Goal: Task Accomplishment & Management: Manage account settings

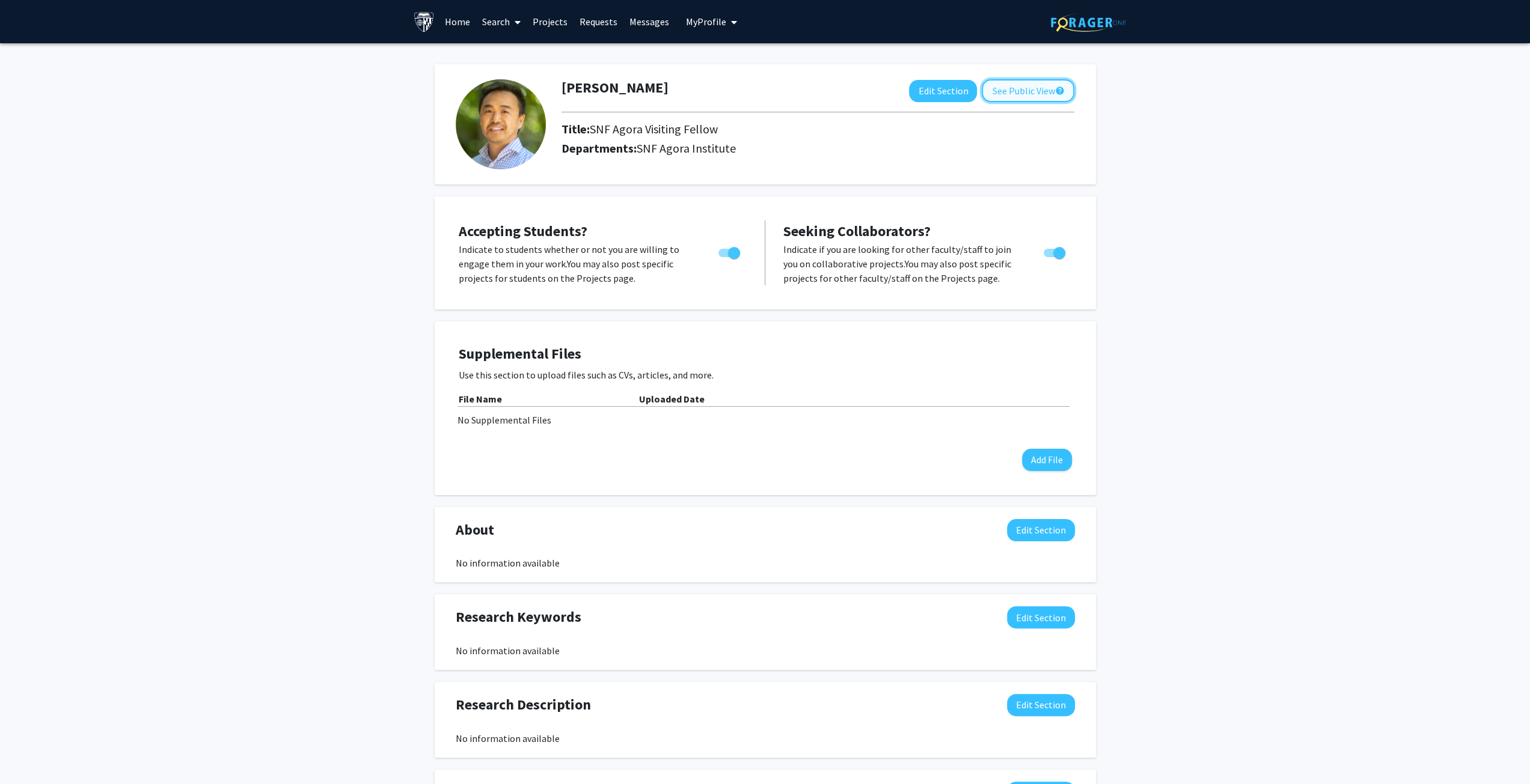
click at [1023, 89] on button "See Public View help" at bounding box center [1028, 90] width 92 height 23
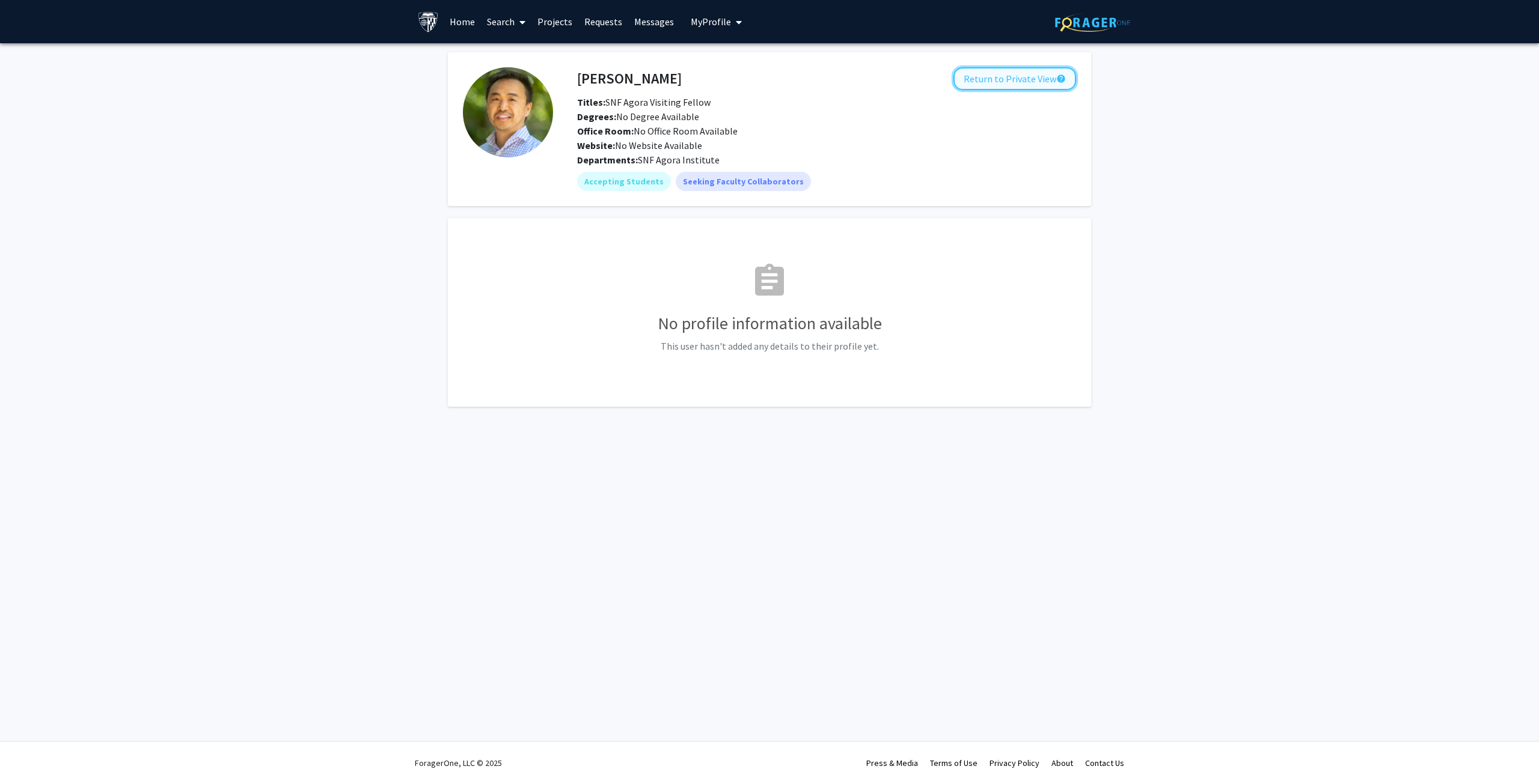
click at [1004, 68] on button "Return to Private View help" at bounding box center [1014, 79] width 122 height 23
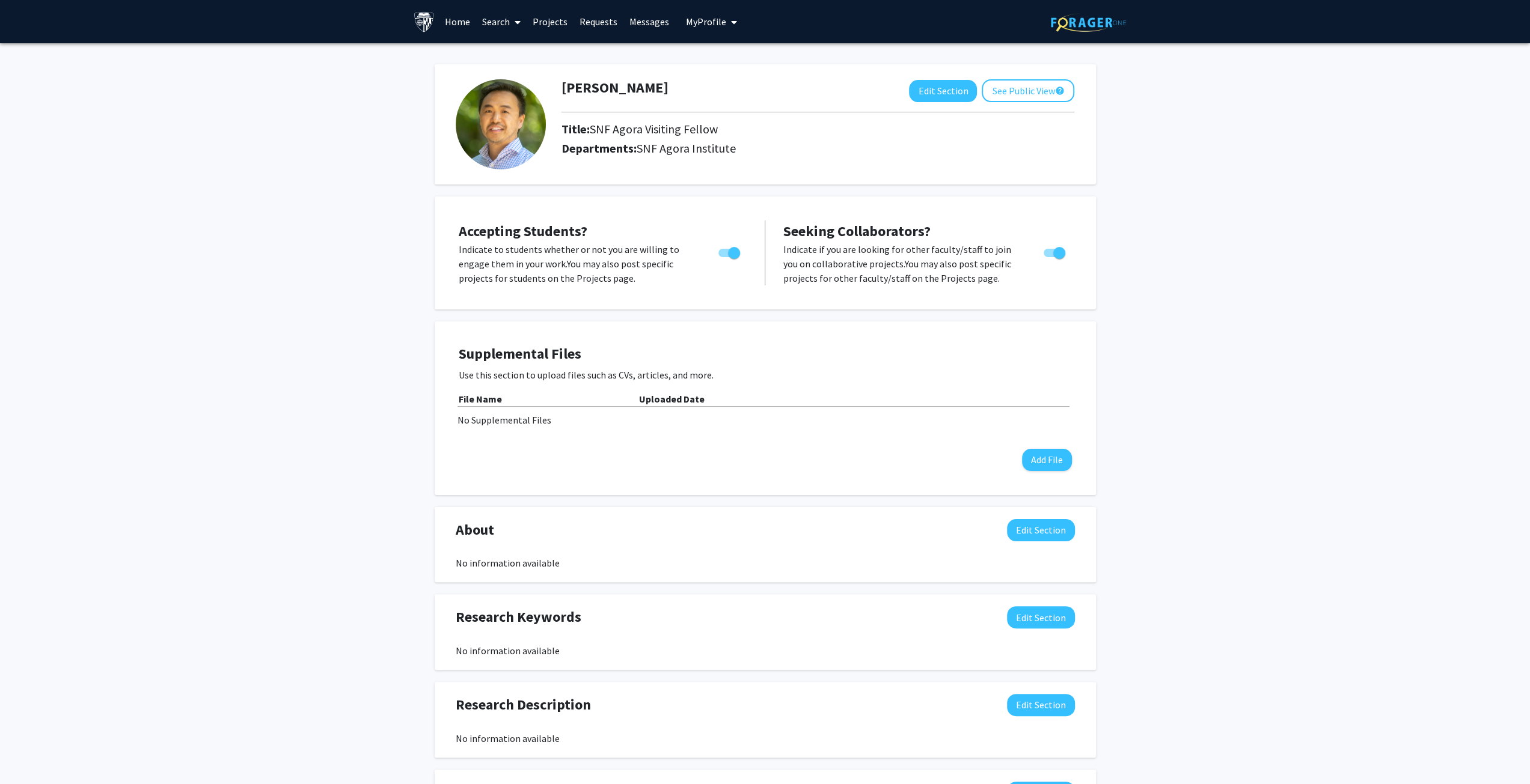
click at [551, 20] on link "Projects" at bounding box center [549, 22] width 47 height 42
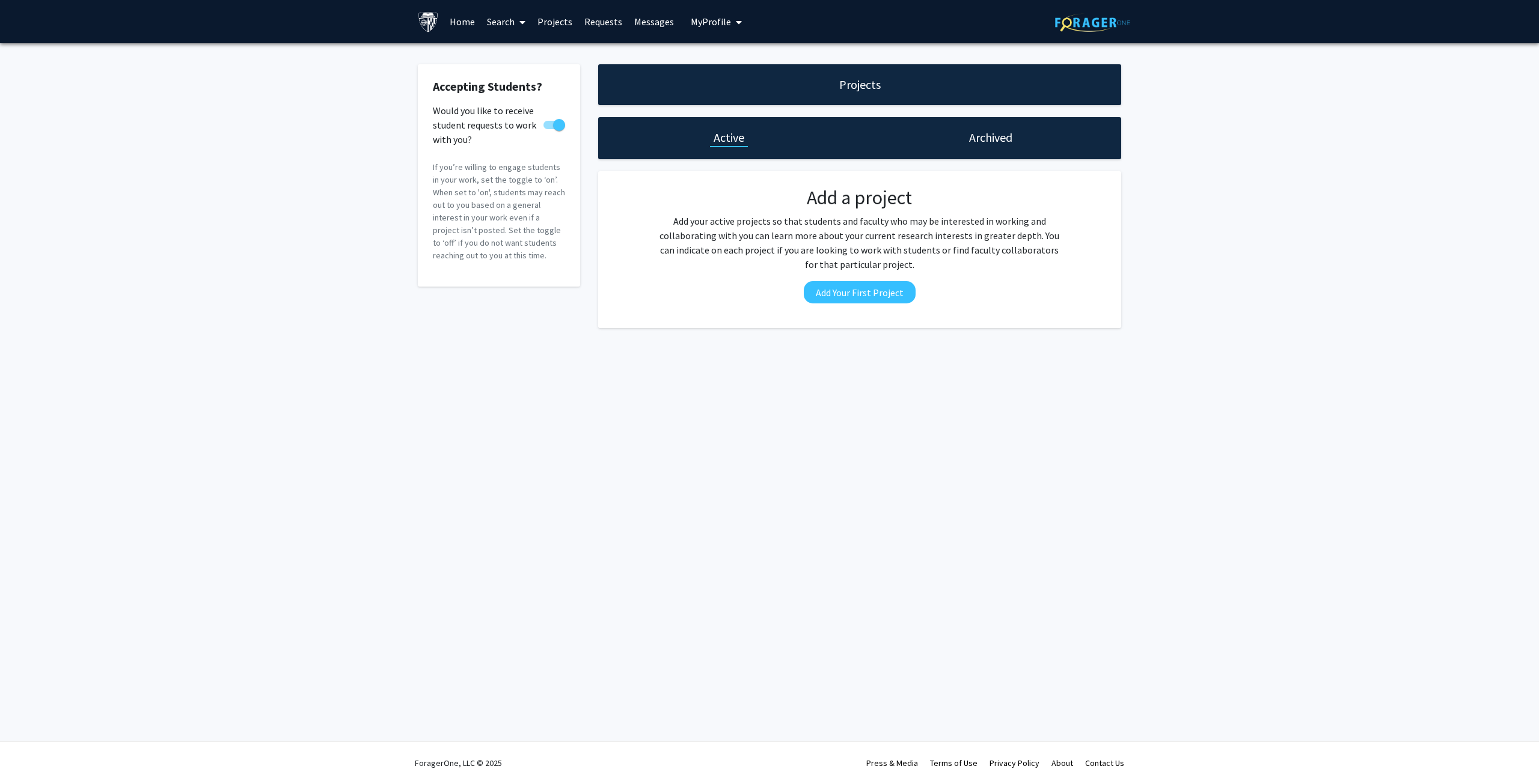
click at [456, 25] on link "Home" at bounding box center [462, 22] width 38 height 42
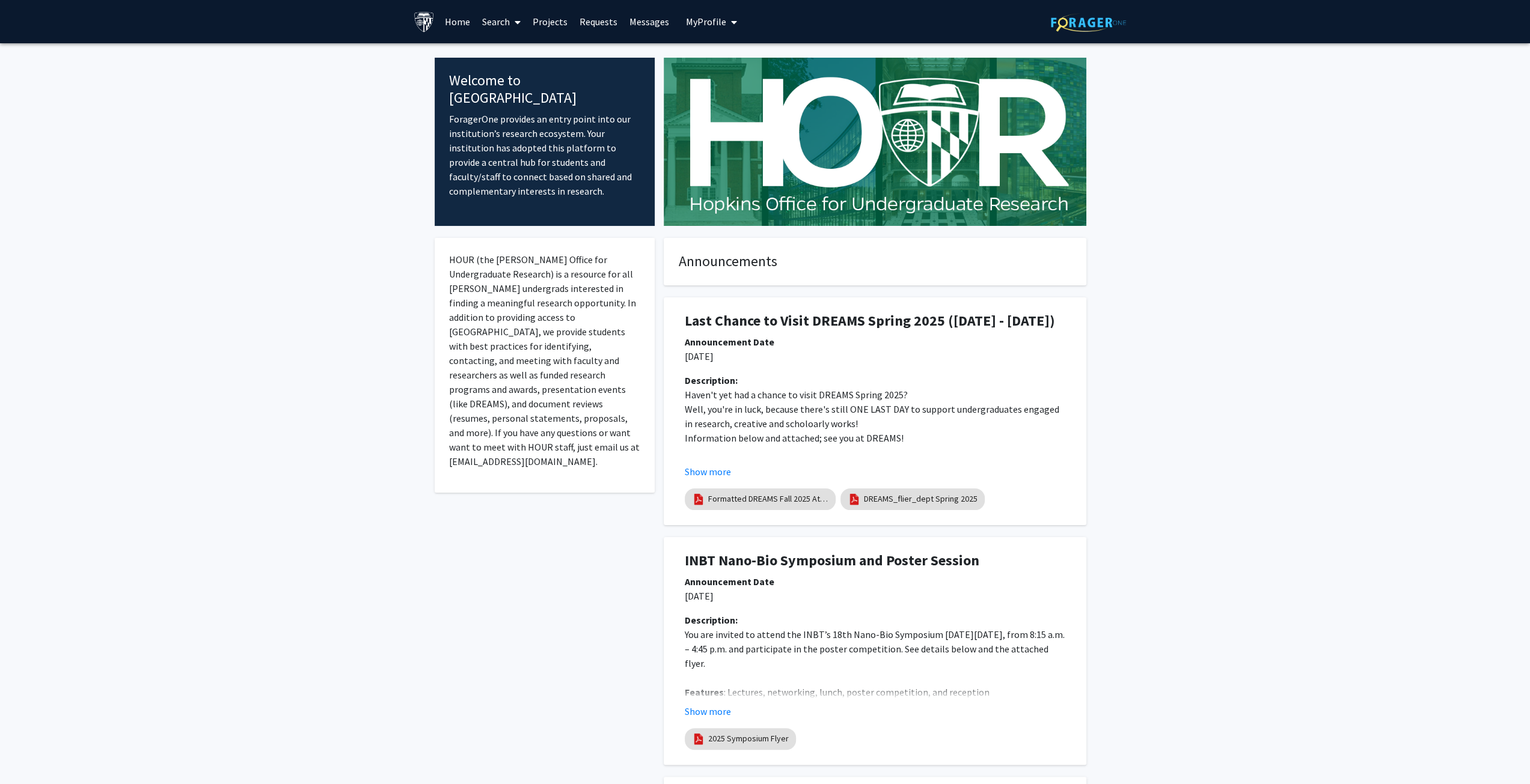
click at [494, 17] on link "Search" at bounding box center [501, 22] width 50 height 42
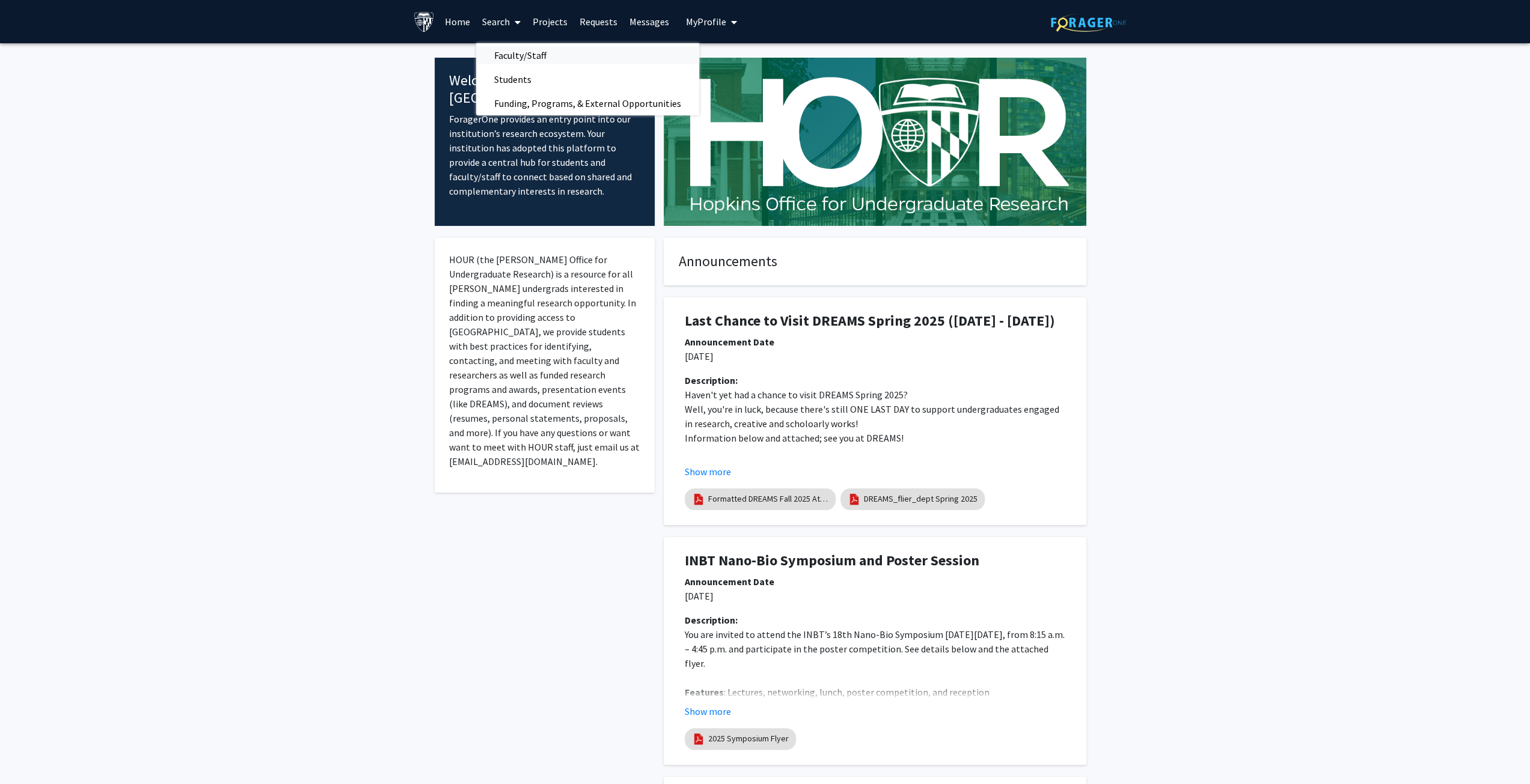
click at [508, 52] on span "Faculty/Staff" at bounding box center [521, 55] width 89 height 24
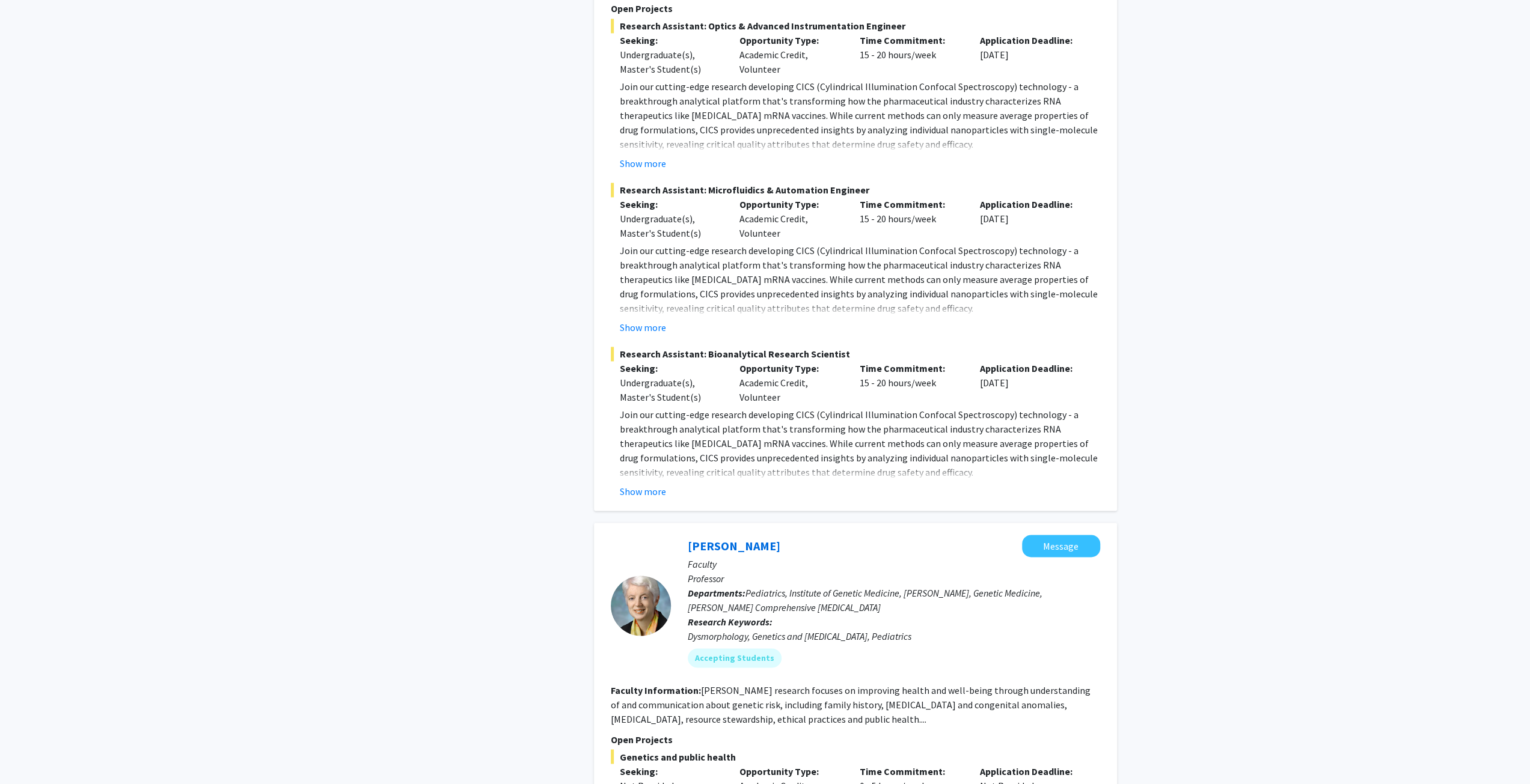
scroll to position [1983, 0]
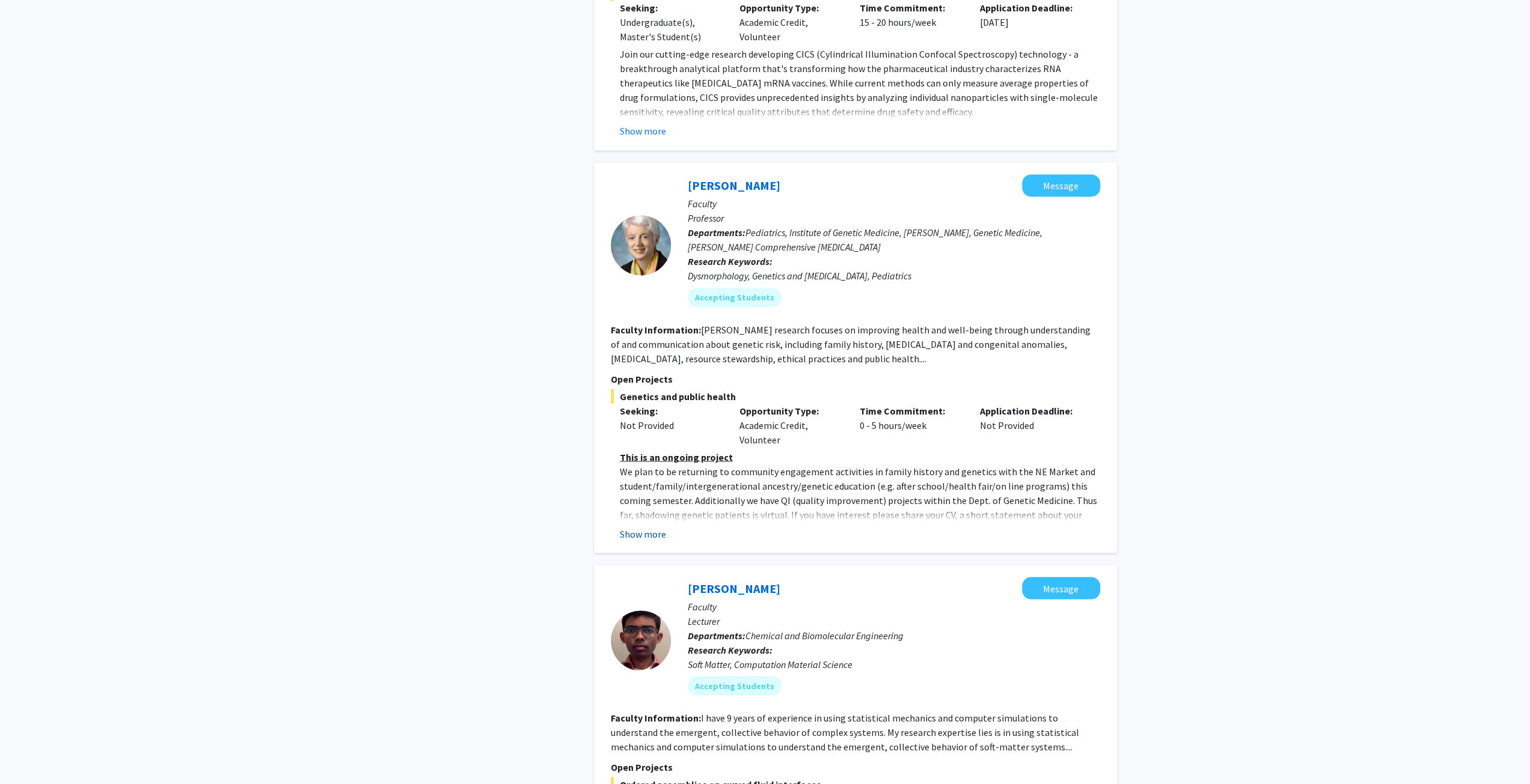
click at [640, 526] on button "Show more" at bounding box center [643, 533] width 46 height 14
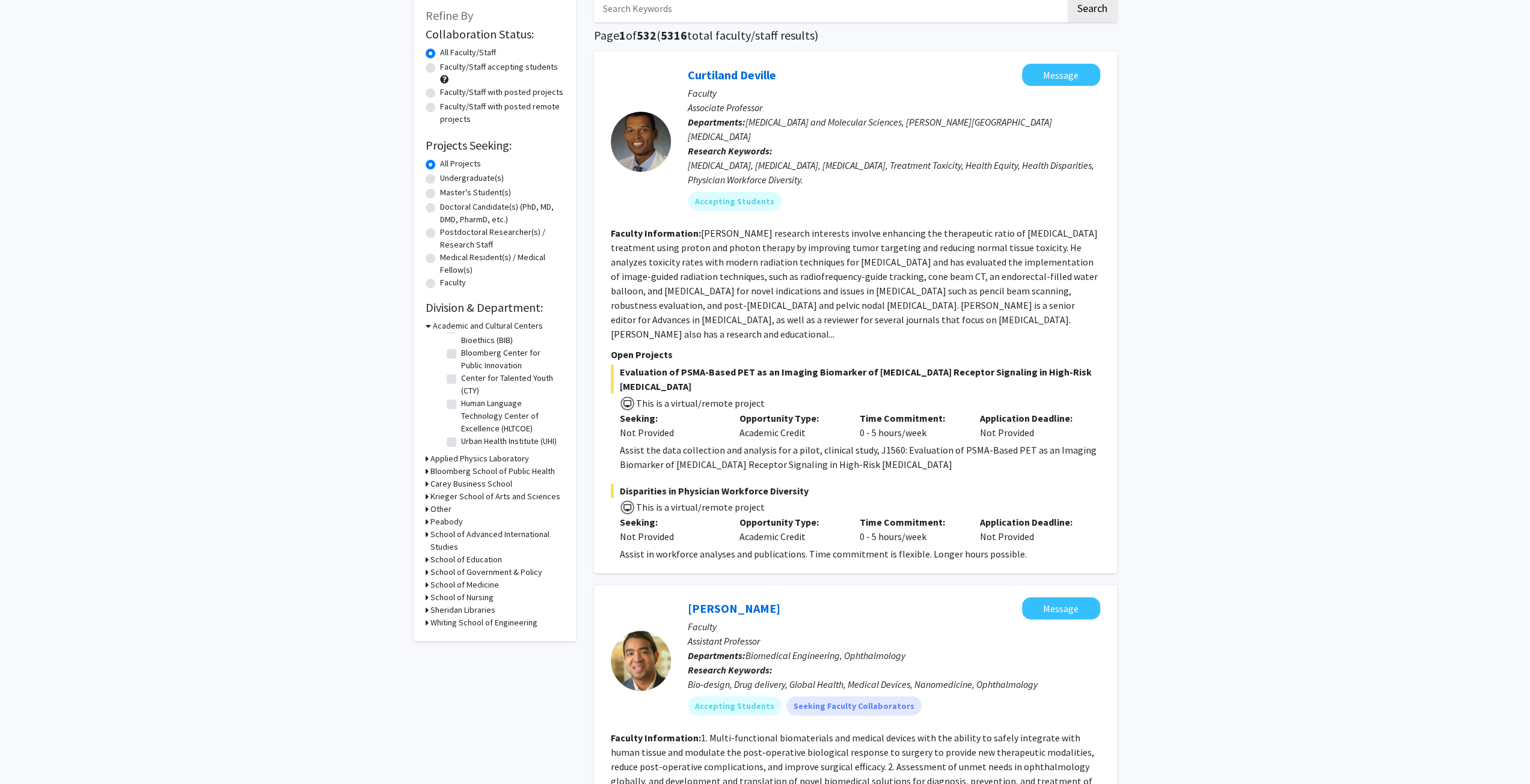
scroll to position [0, 0]
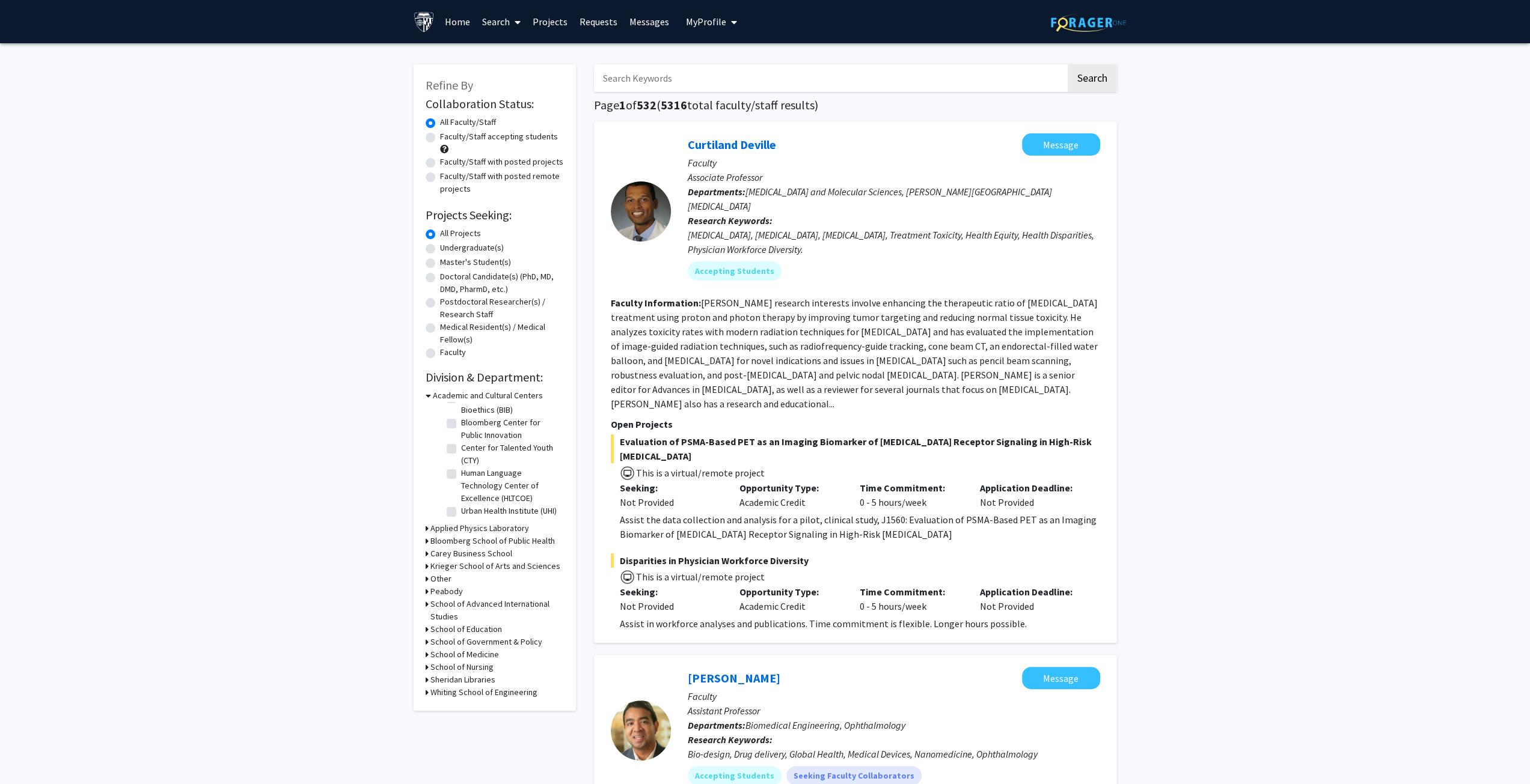
click at [712, 20] on span "My Profile" at bounding box center [706, 21] width 40 height 12
click at [740, 67] on span "View Profile" at bounding box center [761, 69] width 73 height 13
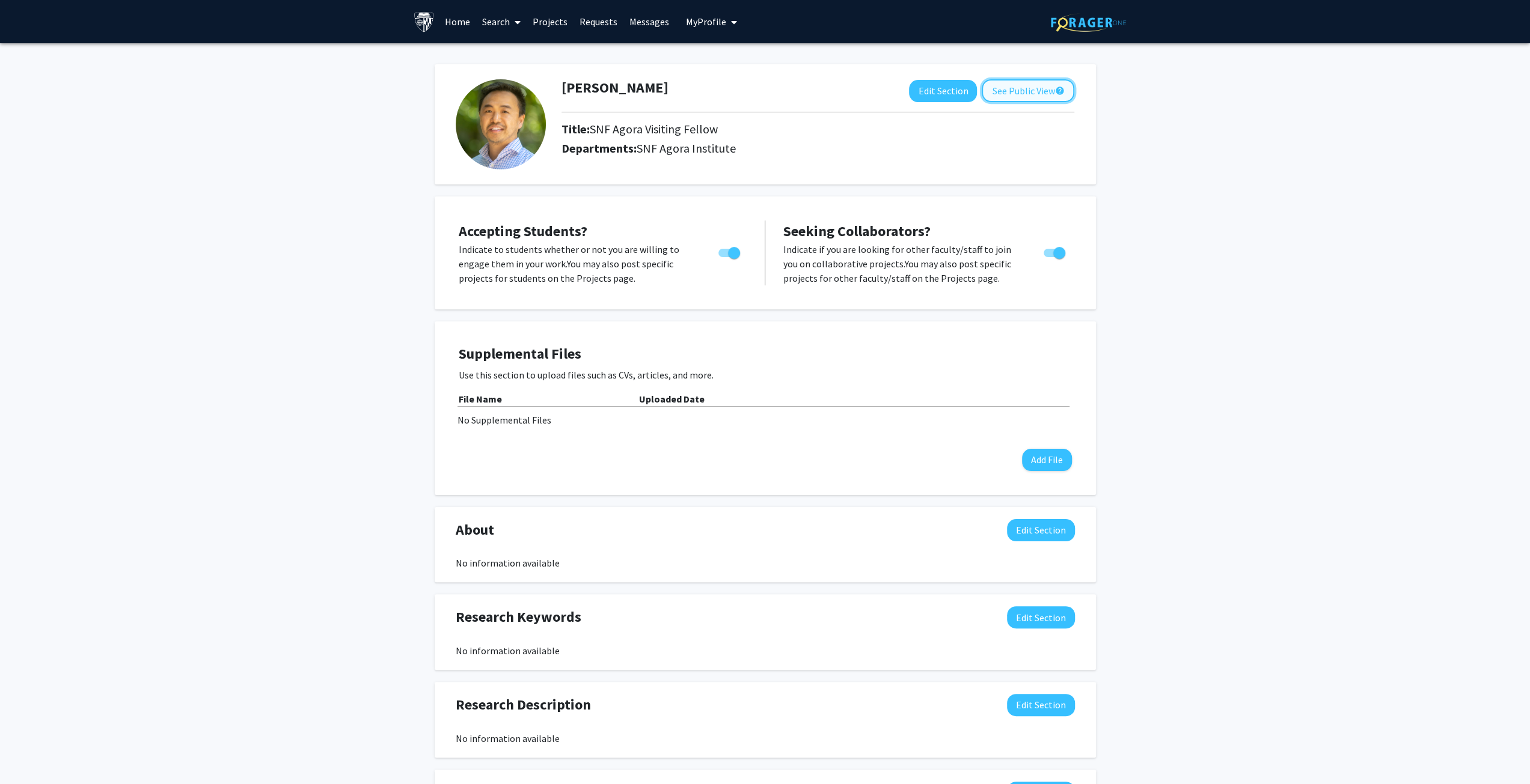
click at [1034, 88] on button "See Public View help" at bounding box center [1028, 90] width 92 height 23
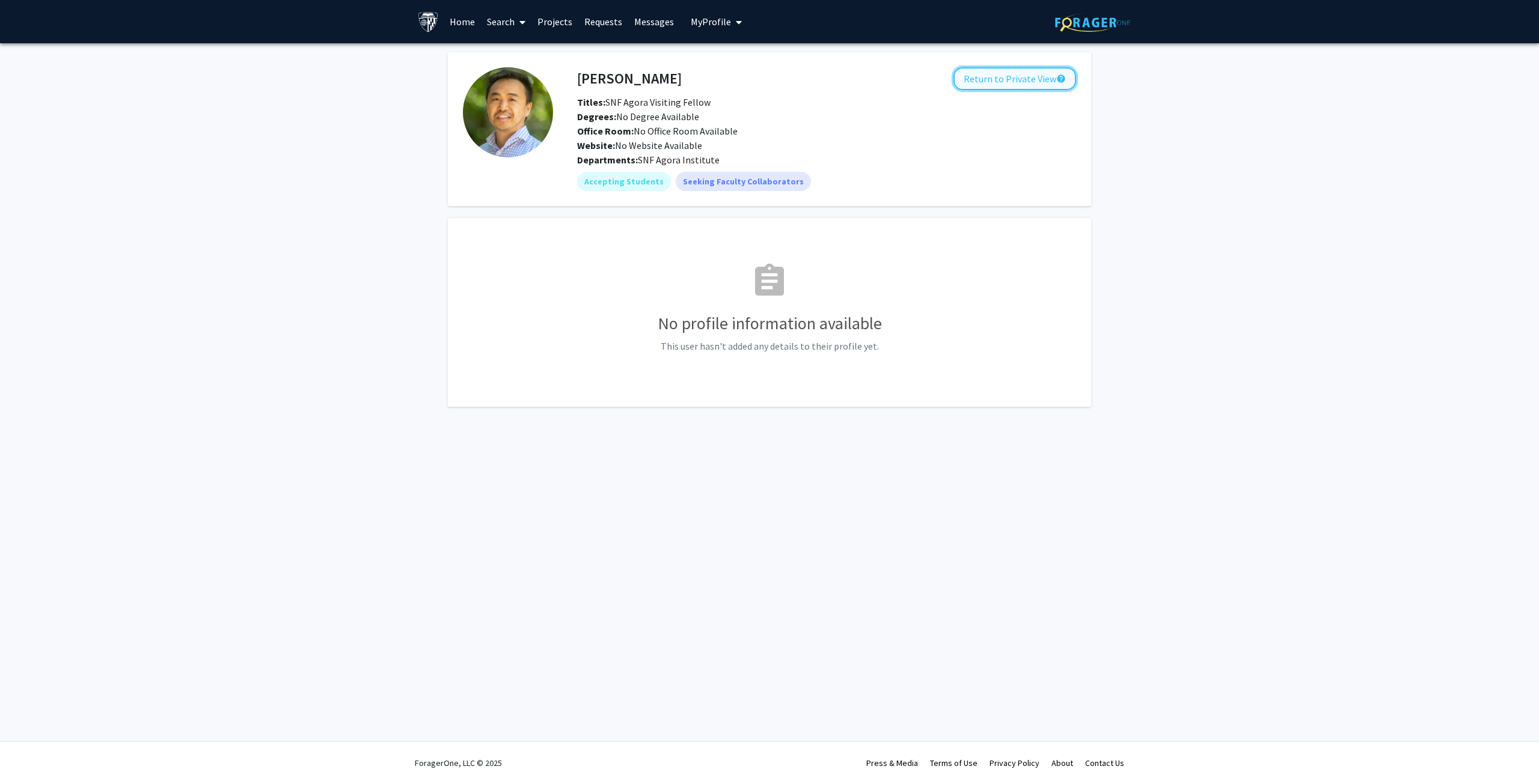
click at [1000, 72] on button "Return to Private View help" at bounding box center [1014, 79] width 122 height 23
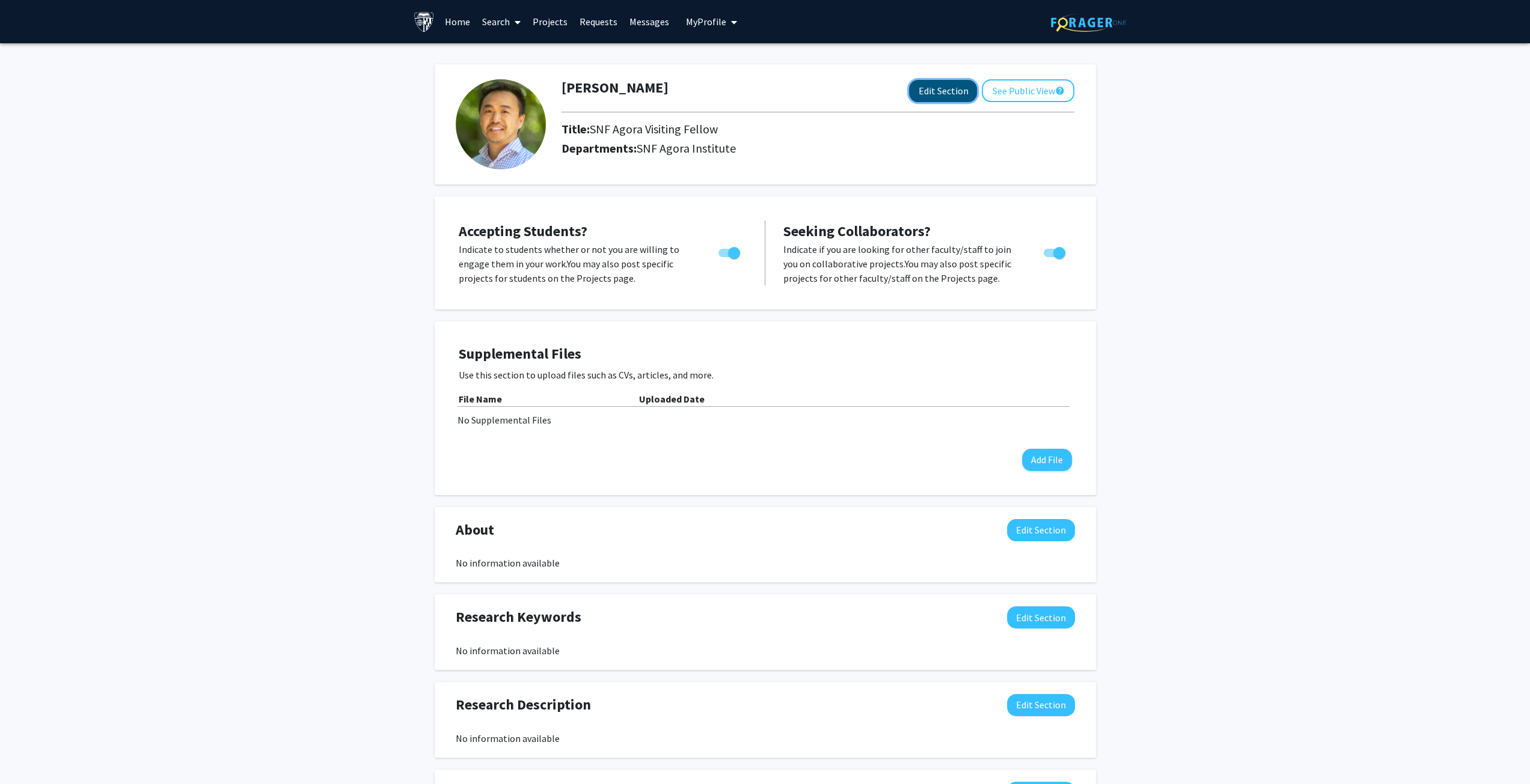
click at [937, 89] on button "Edit Section" at bounding box center [942, 90] width 68 height 22
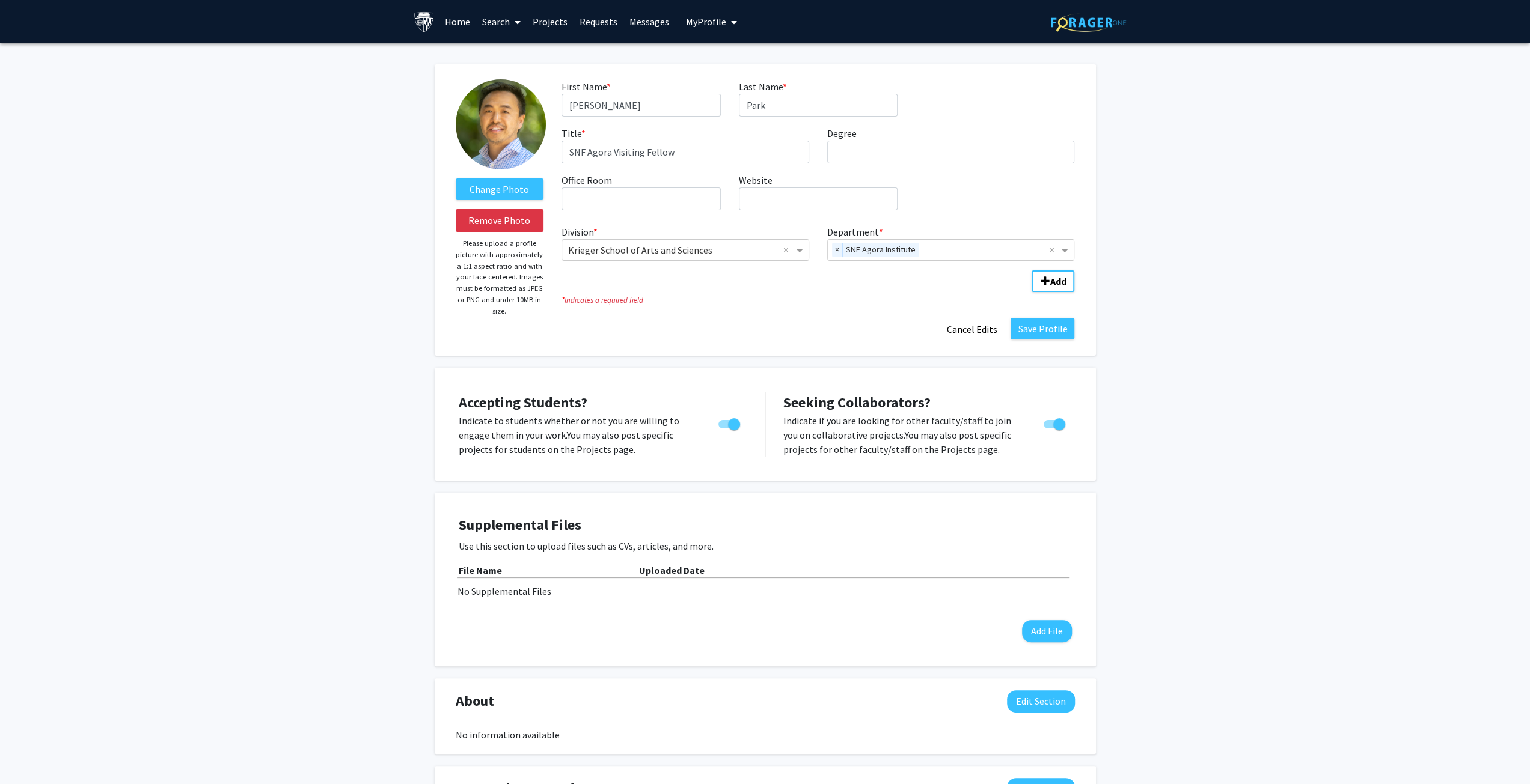
click at [1302, 204] on div "Change Photo Remove Photo Please upload a profile picture with approximately a …" at bounding box center [765, 593] width 1530 height 1100
click at [1054, 326] on button "Save Profile" at bounding box center [1042, 328] width 64 height 21
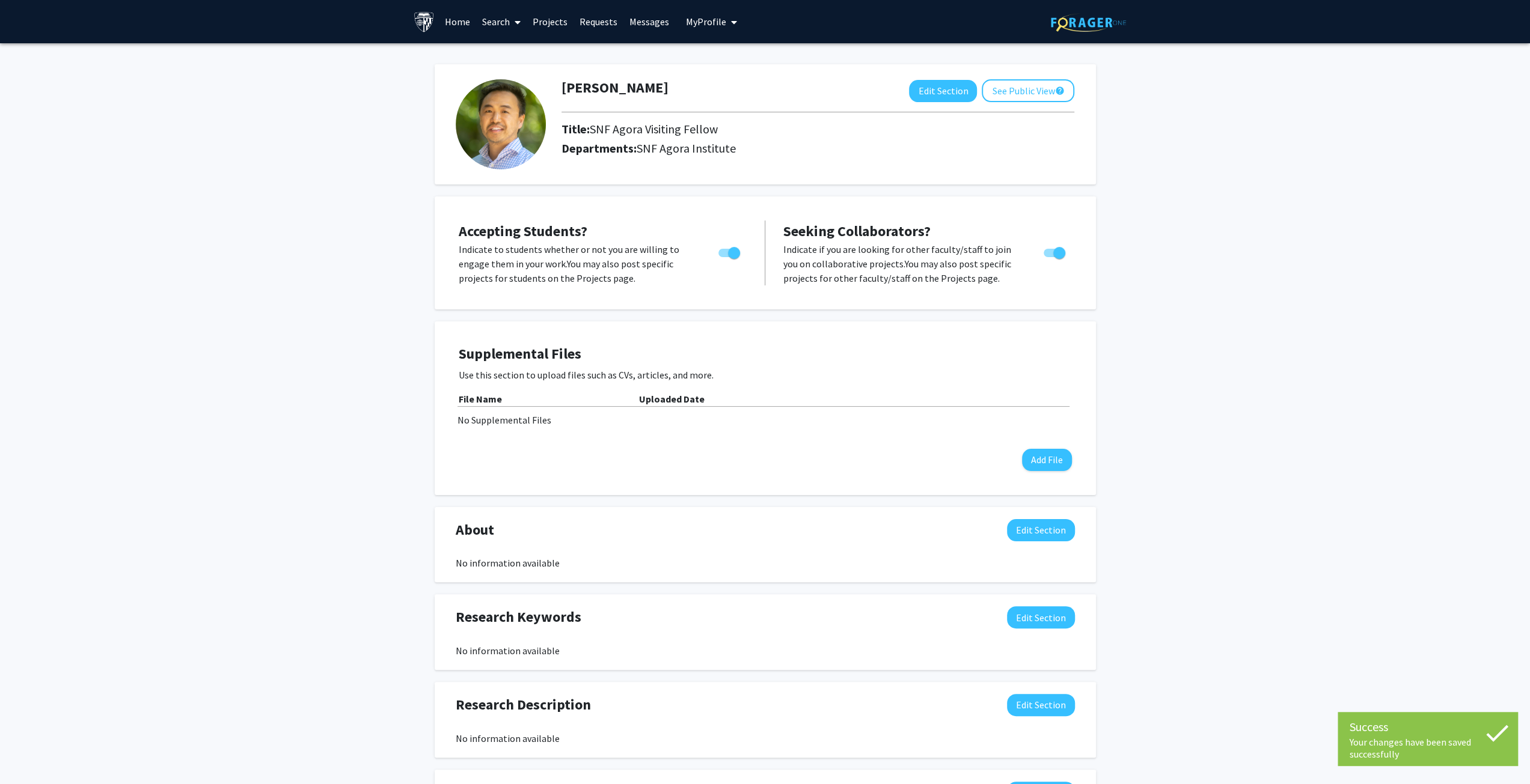
scroll to position [180, 0]
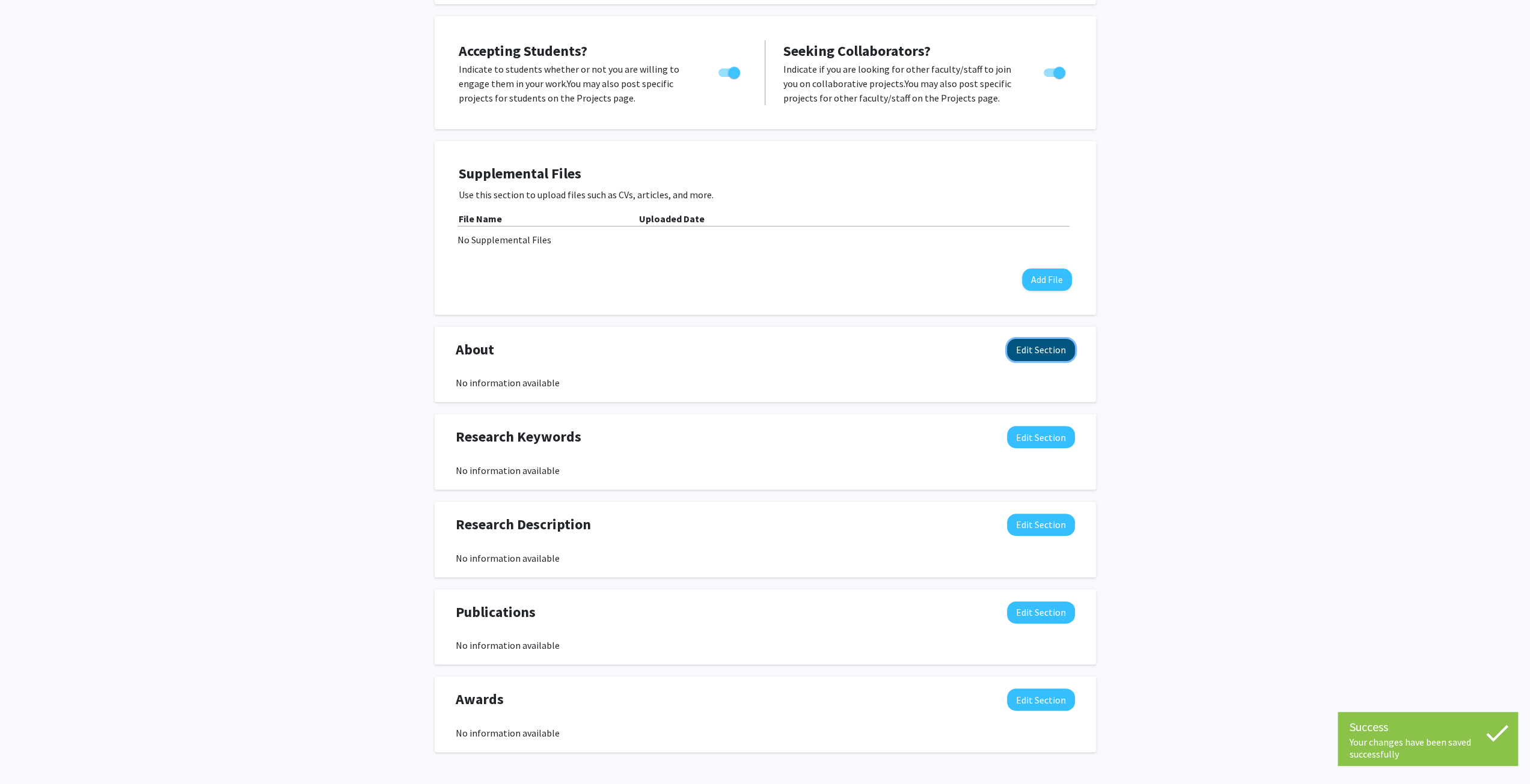
click at [1038, 348] on button "Edit Section" at bounding box center [1040, 349] width 68 height 22
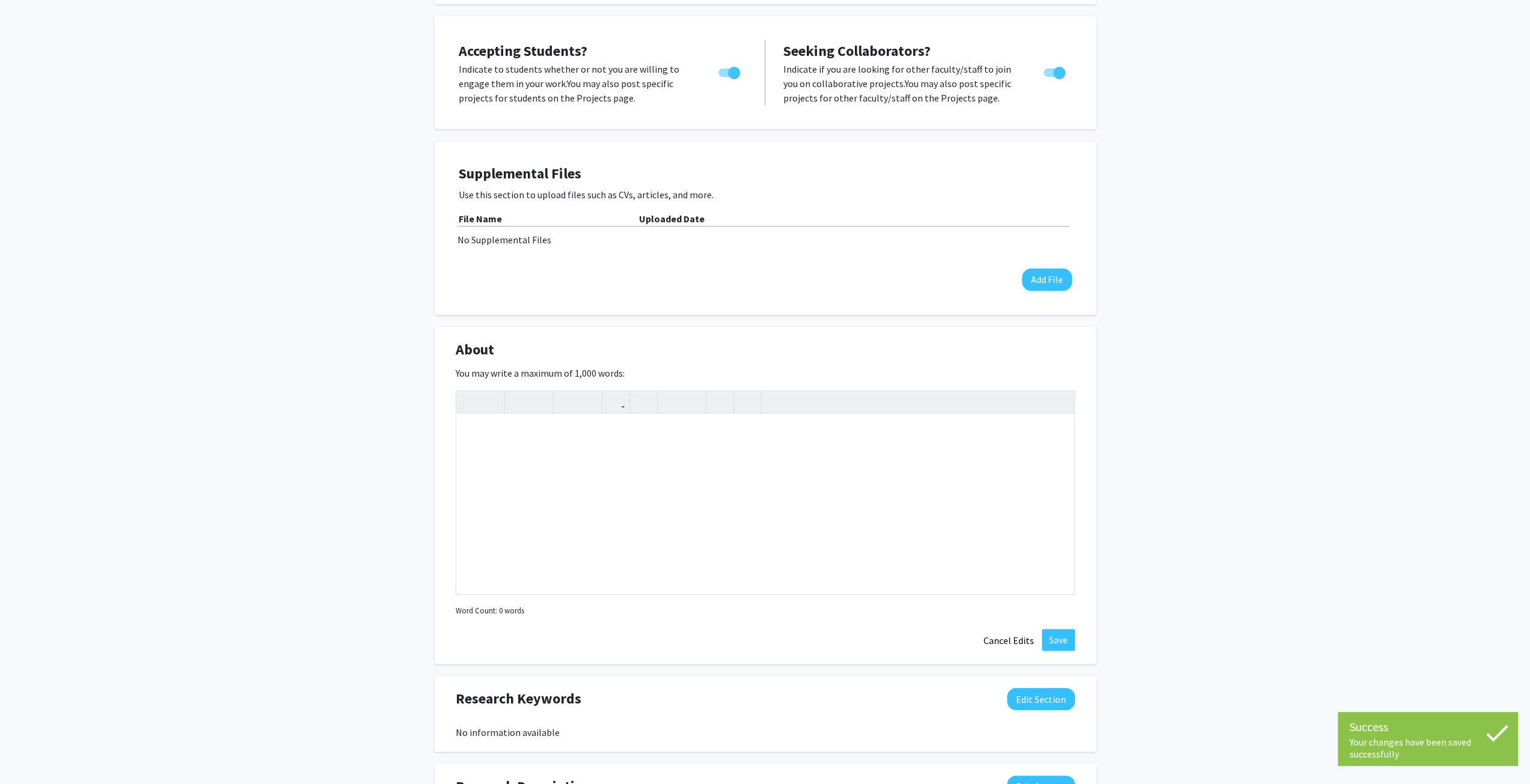
click at [1214, 260] on div "[PERSON_NAME] Edit Section See Public View help Title: SNF Agora Visiting Fello…" at bounding box center [765, 458] width 1530 height 1190
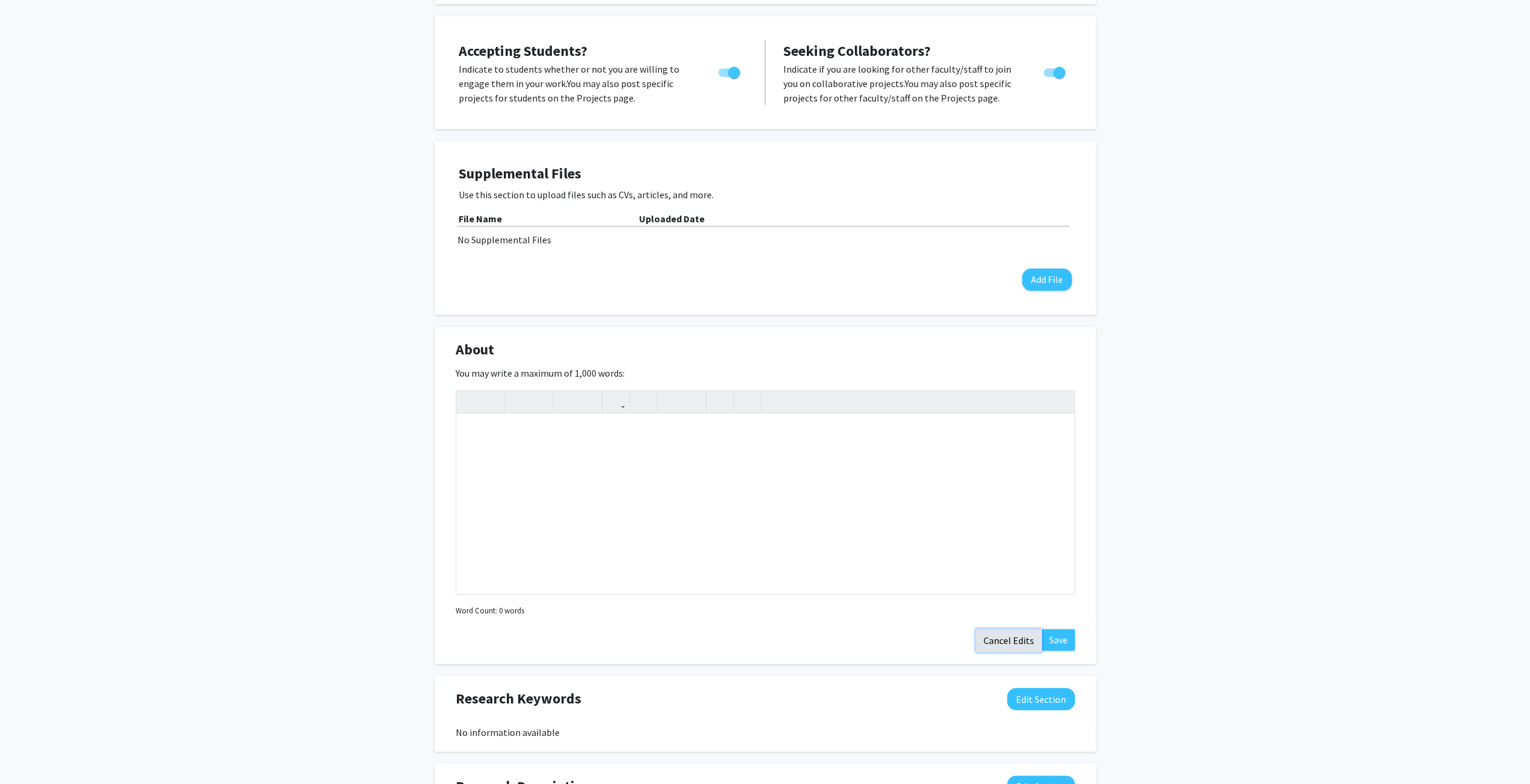
click at [989, 639] on button "Cancel Edits" at bounding box center [1008, 641] width 66 height 23
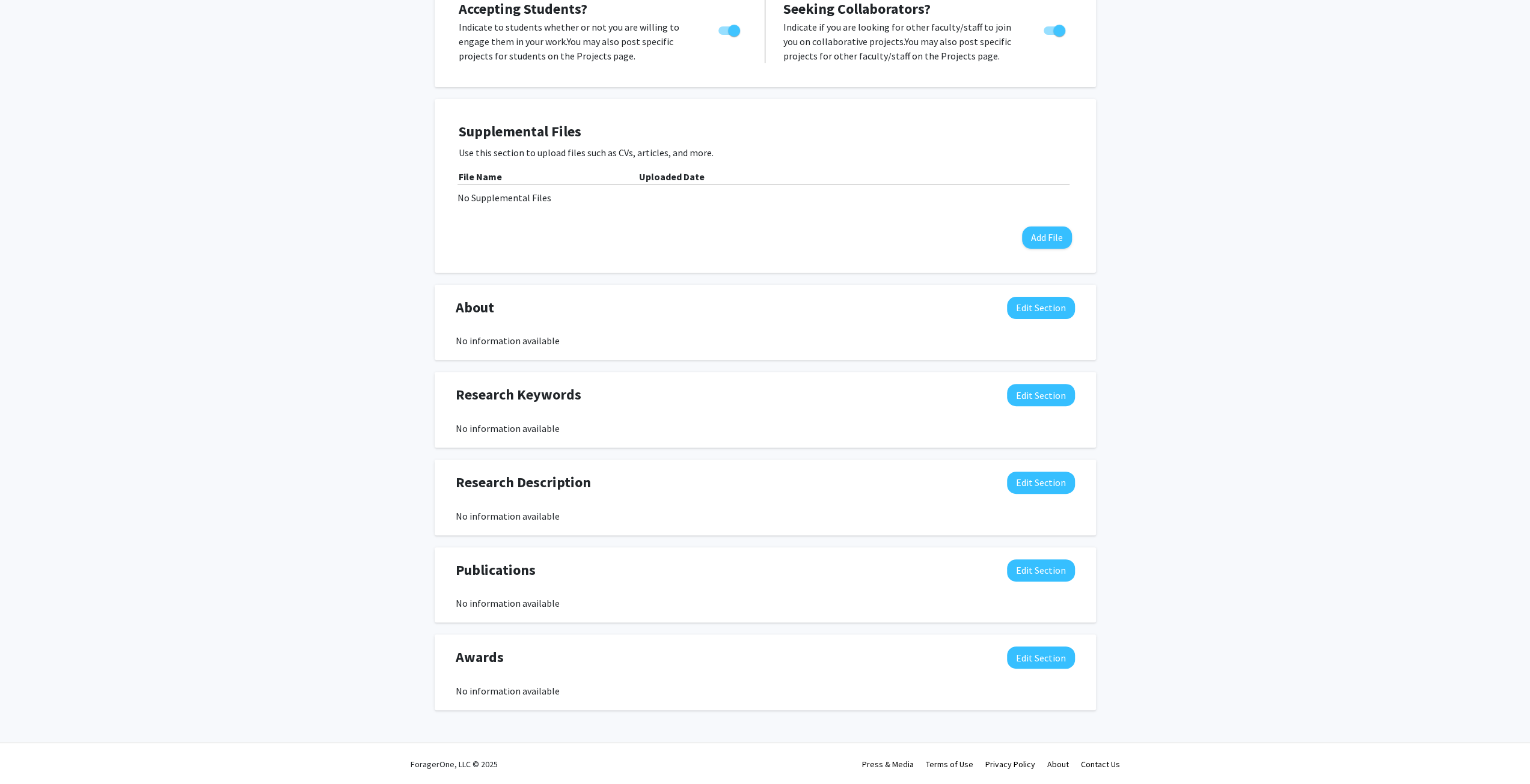
scroll to position [223, 0]
click at [1032, 386] on button "Edit Section" at bounding box center [1040, 394] width 68 height 22
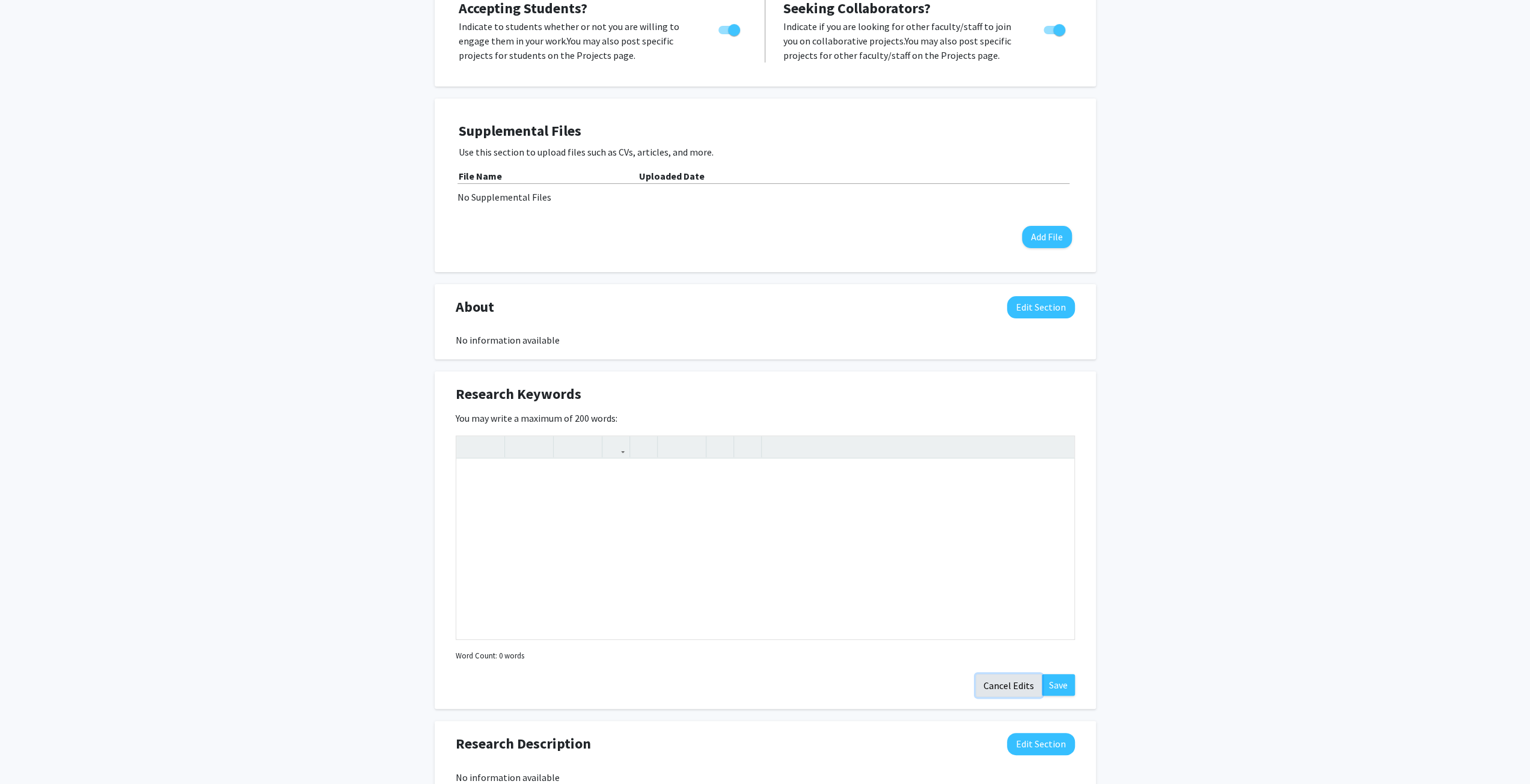
click at [1007, 685] on button "Cancel Edits" at bounding box center [1008, 686] width 66 height 23
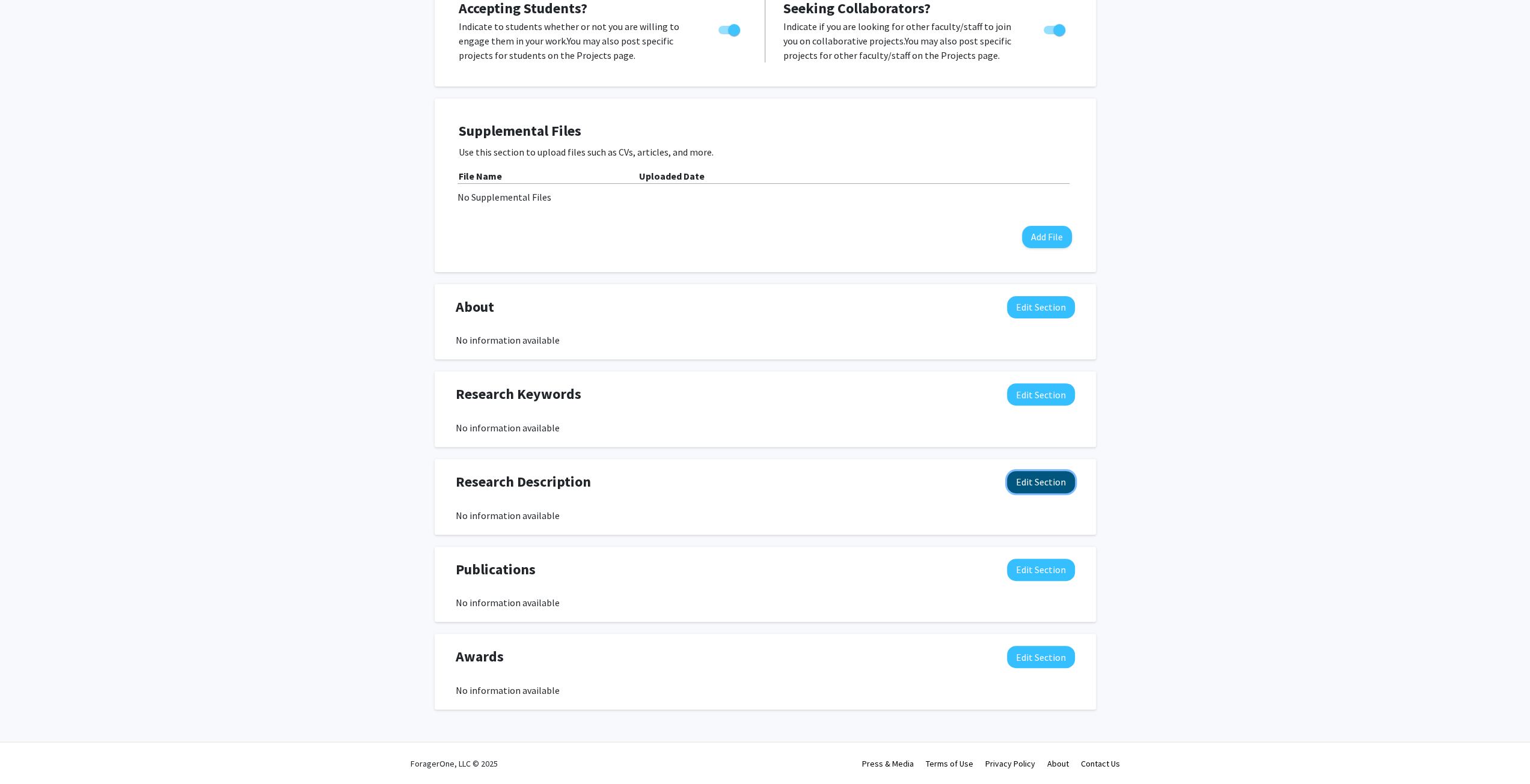
click at [1040, 483] on button "Edit Section" at bounding box center [1040, 482] width 68 height 22
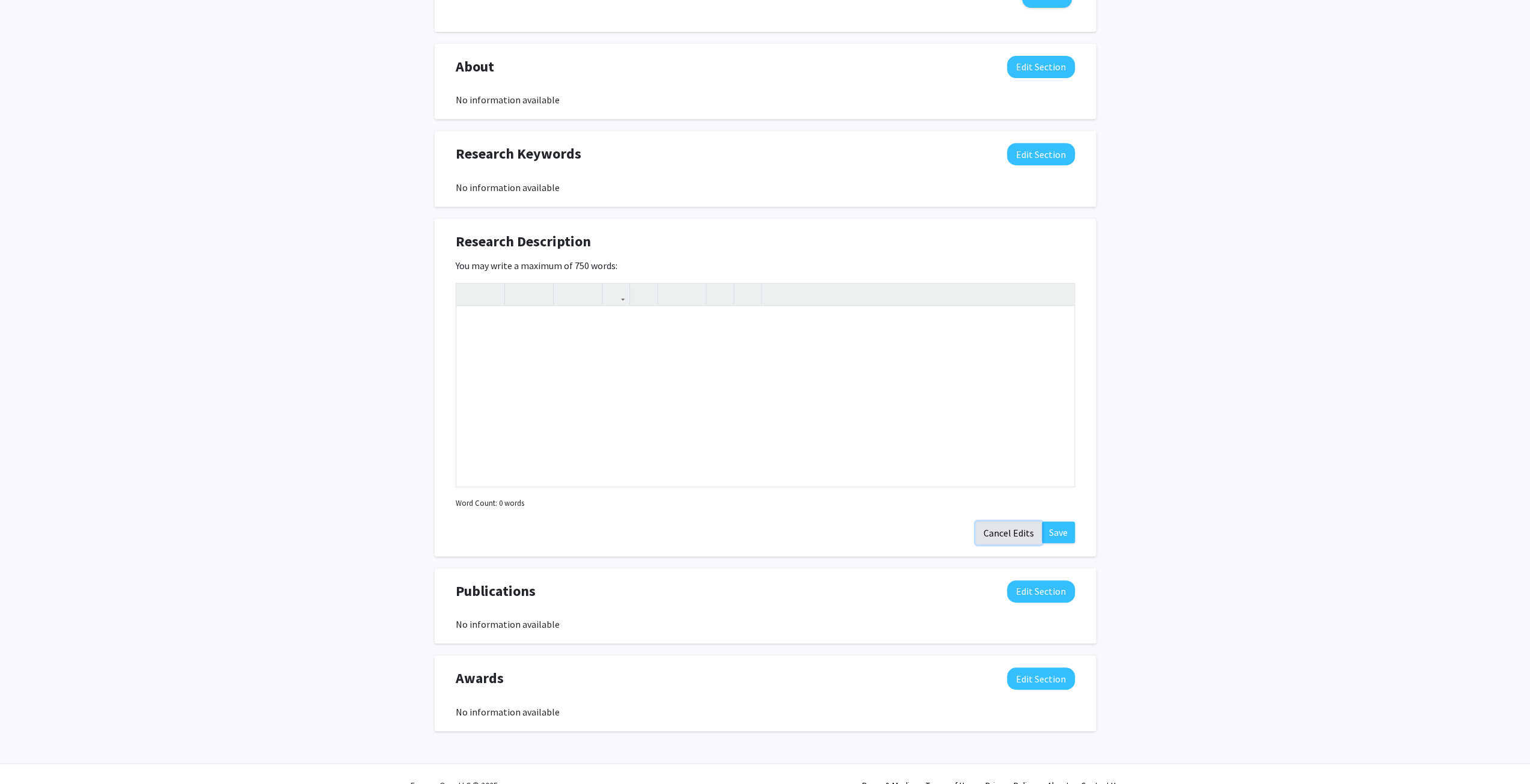
click at [1017, 534] on button "Cancel Edits" at bounding box center [1008, 533] width 66 height 23
